Goal: Task Accomplishment & Management: Manage account settings

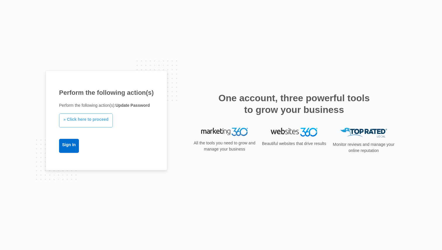
click at [73, 125] on link "» Click here to proceed" at bounding box center [86, 121] width 54 height 14
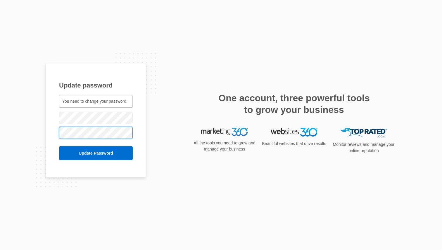
click at [59, 146] on input "Update Password" at bounding box center [96, 153] width 74 height 14
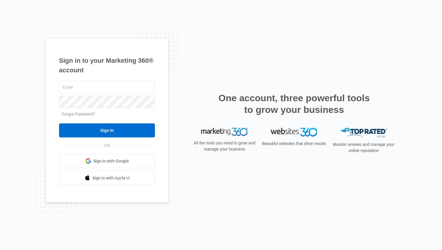
type input "[EMAIL_ADDRESS][DOMAIN_NAME]"
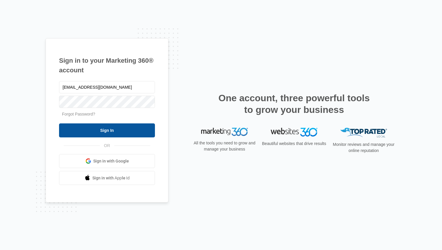
click at [114, 127] on input "Sign In" at bounding box center [107, 131] width 96 height 14
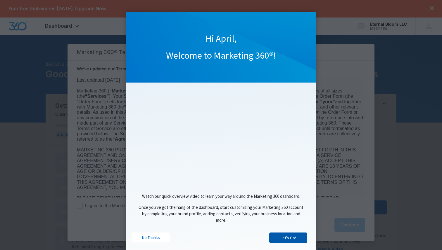
click at [283, 241] on link "Let's Go!" at bounding box center [288, 238] width 38 height 11
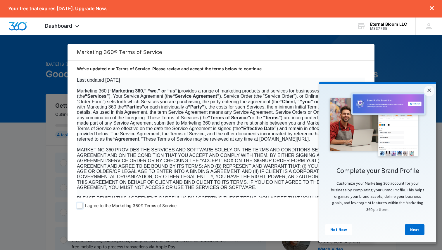
click at [80, 206] on span at bounding box center [80, 206] width 6 height 6
click at [80, 206] on input "I agree to the Marketing 360® Terms of Service" at bounding box center [80, 206] width 6 height 6
checkbox input "true"
click at [427, 87] on link "×" at bounding box center [429, 91] width 11 height 11
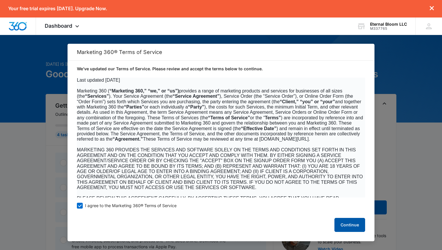
click at [344, 223] on button "Continue" at bounding box center [349, 225] width 31 height 14
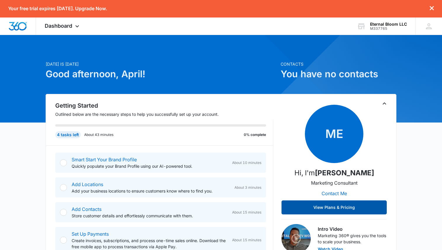
click at [313, 202] on button "View Plans & Pricing" at bounding box center [333, 208] width 105 height 14
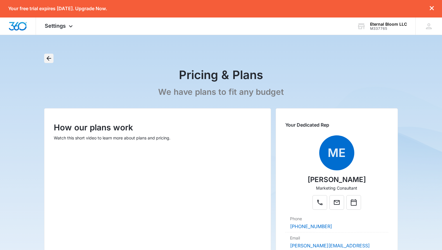
click at [45, 56] on icon "Back" at bounding box center [48, 58] width 7 height 7
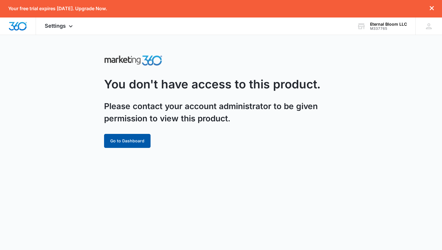
click at [114, 145] on button "Go to Dashboard" at bounding box center [127, 141] width 46 height 14
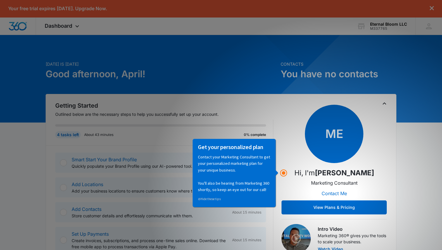
click at [117, 141] on div "4 tasks left About 43 minutes 0% complete" at bounding box center [164, 133] width 218 height 26
